Goal: Find specific page/section: Find specific page/section

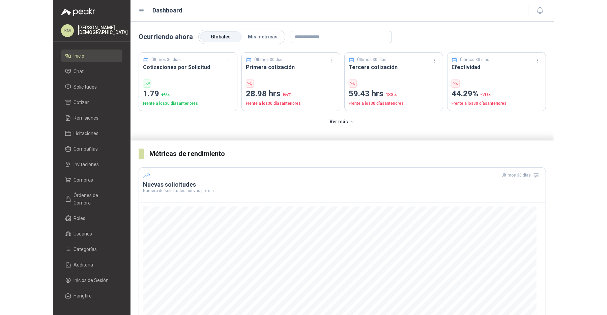
scroll to position [28, 0]
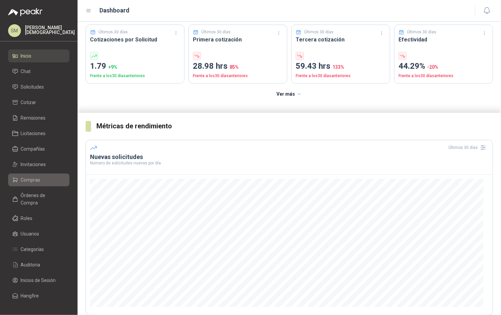
click at [40, 181] on li "Compras" at bounding box center [38, 179] width 53 height 7
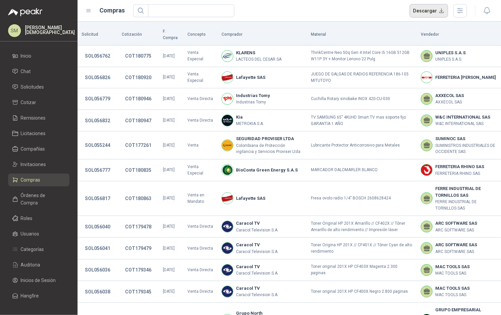
click at [433, 8] on button "Descargar" at bounding box center [429, 10] width 39 height 13
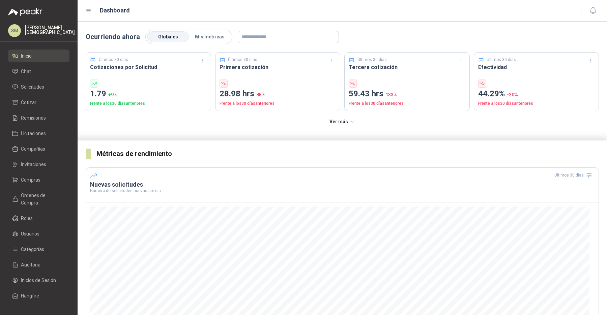
click at [50, 84] on li "Solicitudes" at bounding box center [38, 86] width 53 height 7
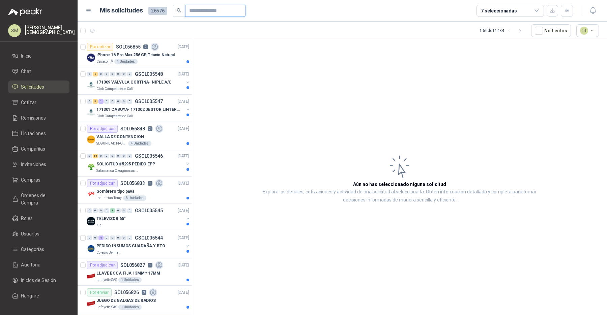
click at [206, 13] on input "text" at bounding box center [212, 10] width 47 height 11
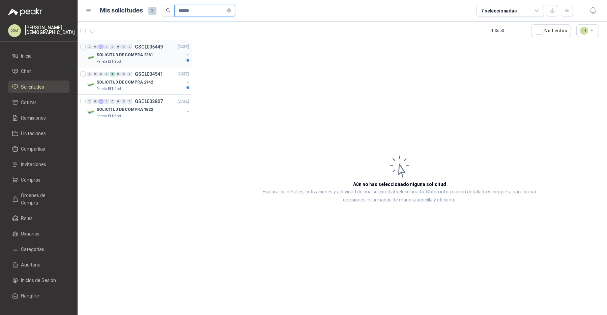
type input "******"
click at [166, 54] on div "SOLICITUD DE COMPRA 2261" at bounding box center [139, 55] width 87 height 8
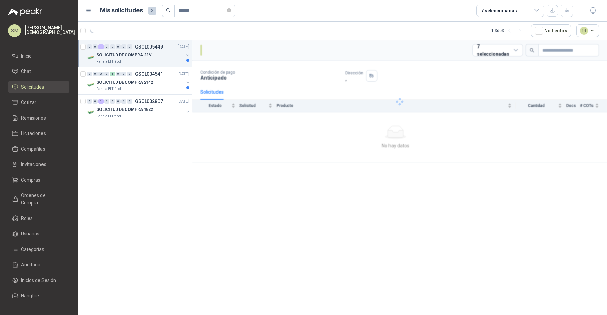
click at [166, 54] on div "SOLICITUD DE COMPRA 2261" at bounding box center [139, 55] width 87 height 8
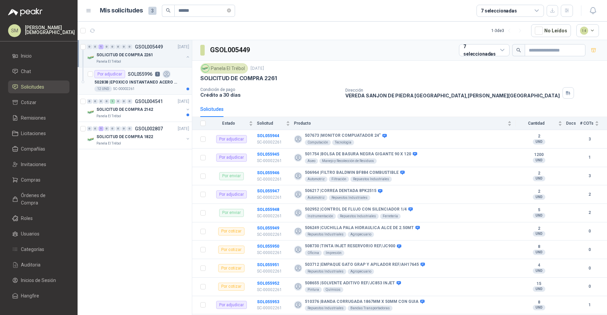
click at [157, 84] on p "502838 | EPOXICO INSTANTANEO ACERO ALLOY" at bounding box center [136, 82] width 84 height 6
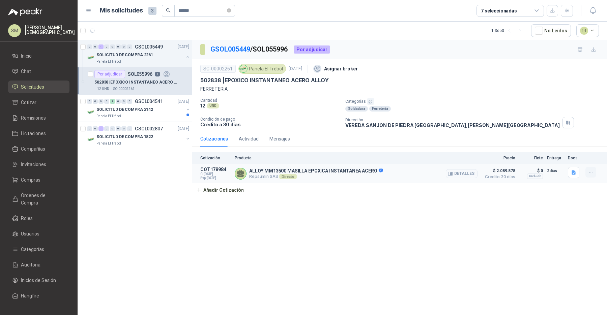
click at [590, 173] on icon "button" at bounding box center [591, 173] width 6 height 6
click at [592, 172] on icon "button" at bounding box center [591, 173] width 6 height 6
click at [528, 236] on div "GSOL005449 / SOL055996 Por adjudicar SC-00002261 Panela El Trébol 15 sept, 2025…" at bounding box center [399, 179] width 415 height 278
click at [35, 33] on div "Simón Mosquera" at bounding box center [50, 30] width 50 height 11
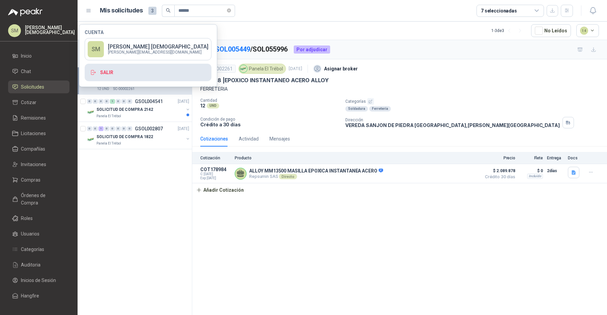
click at [117, 75] on button "Salir" at bounding box center [148, 73] width 127 height 18
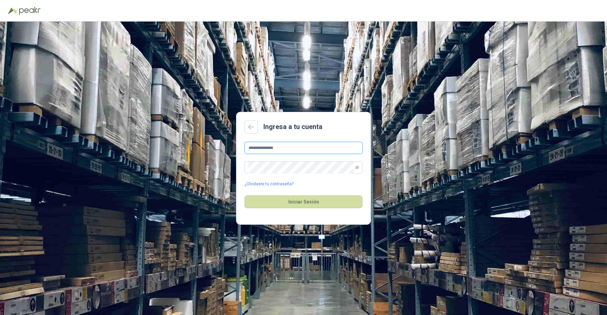
click at [288, 150] on input "**********" at bounding box center [304, 148] width 118 height 12
type input "**********"
click at [308, 200] on button "Iniciar Sesión" at bounding box center [304, 202] width 118 height 13
